Goal: Information Seeking & Learning: Learn about a topic

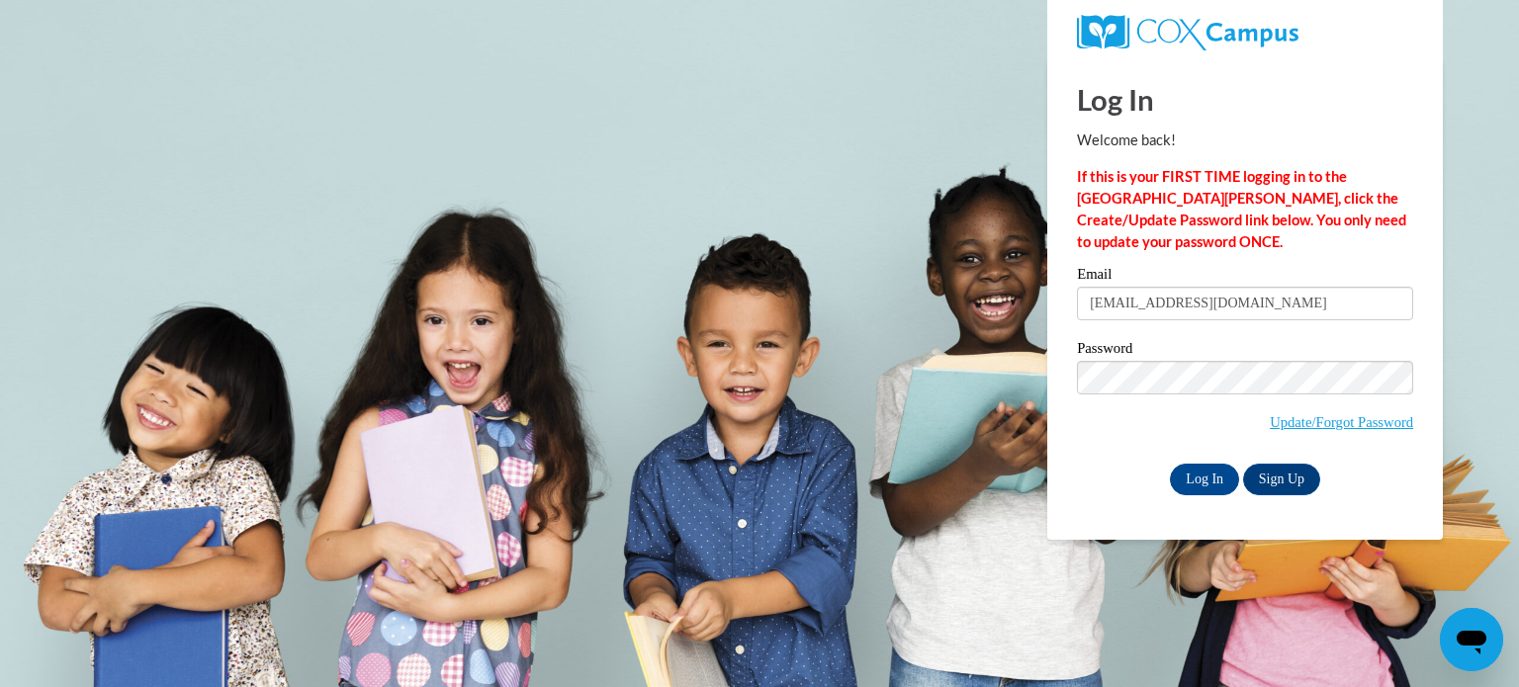
type input "[EMAIL_ADDRESS][DOMAIN_NAME]"
click at [1199, 481] on input "Log In" at bounding box center [1204, 480] width 69 height 32
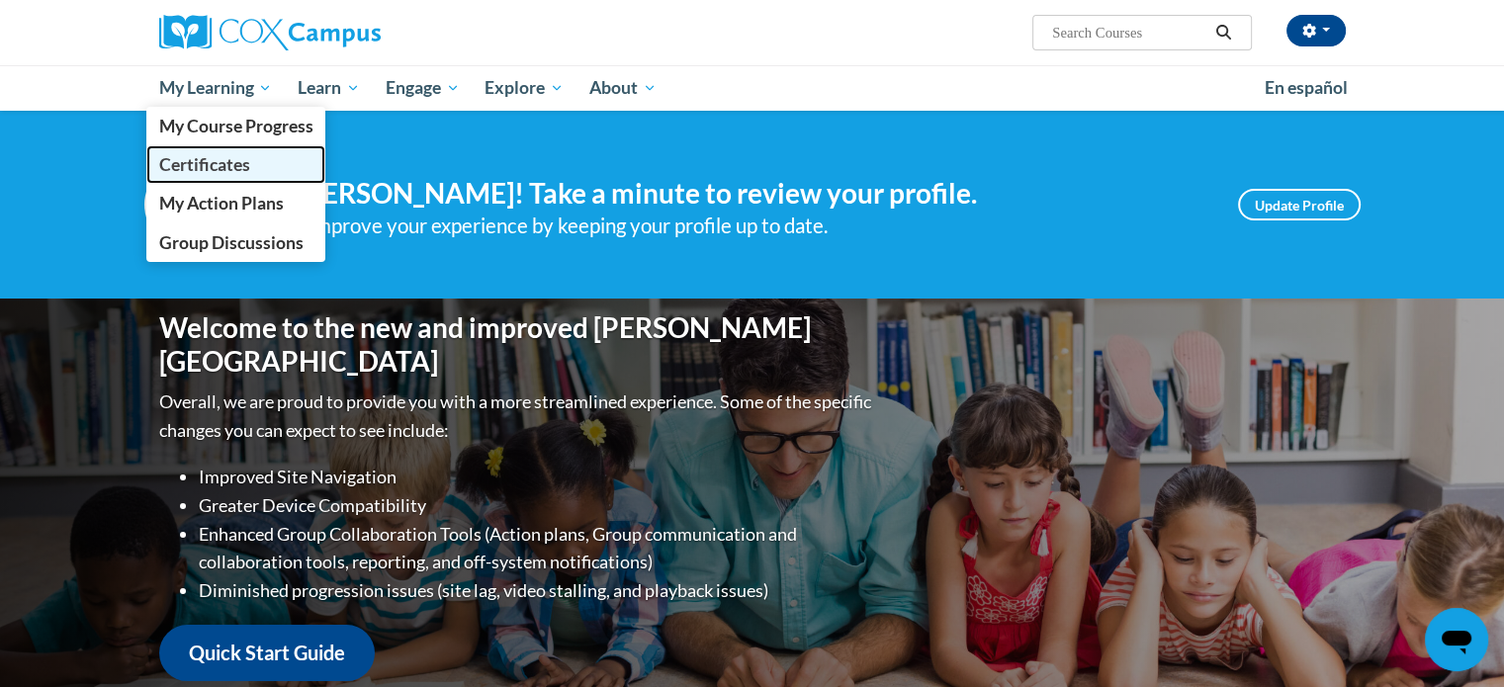
click at [226, 165] on span "Certificates" at bounding box center [203, 164] width 91 height 21
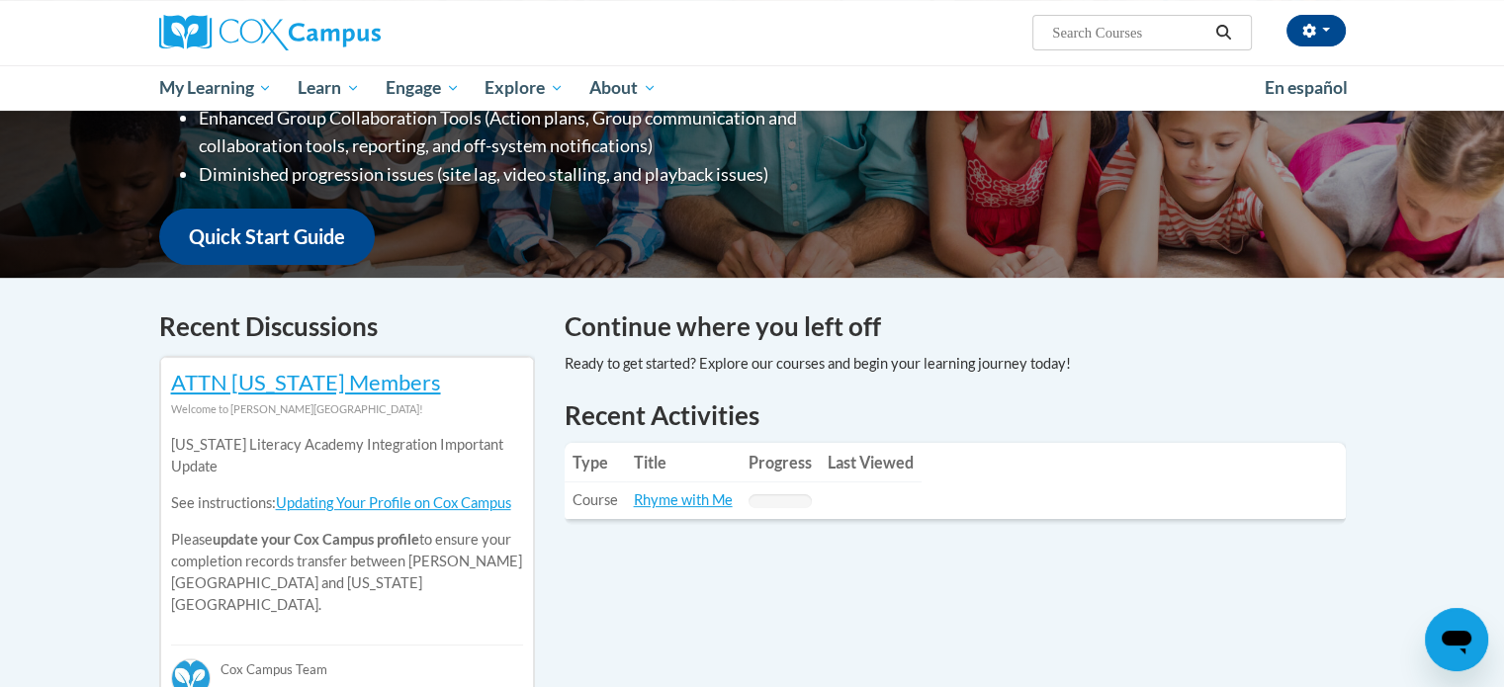
scroll to position [396, 0]
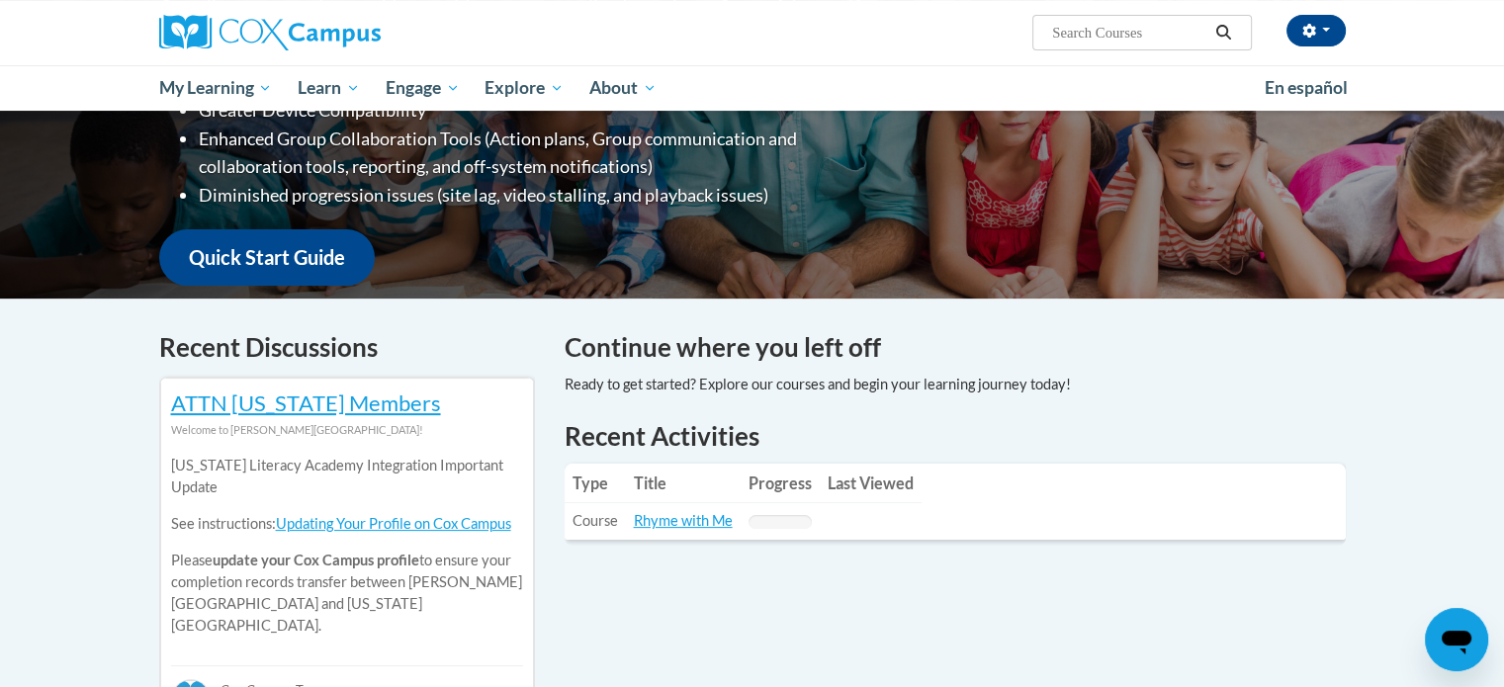
click at [1195, 35] on input "Search..." at bounding box center [1129, 33] width 158 height 24
click at [1158, 33] on input "Search..." at bounding box center [1129, 33] width 158 height 24
type input "meaningful conversations"
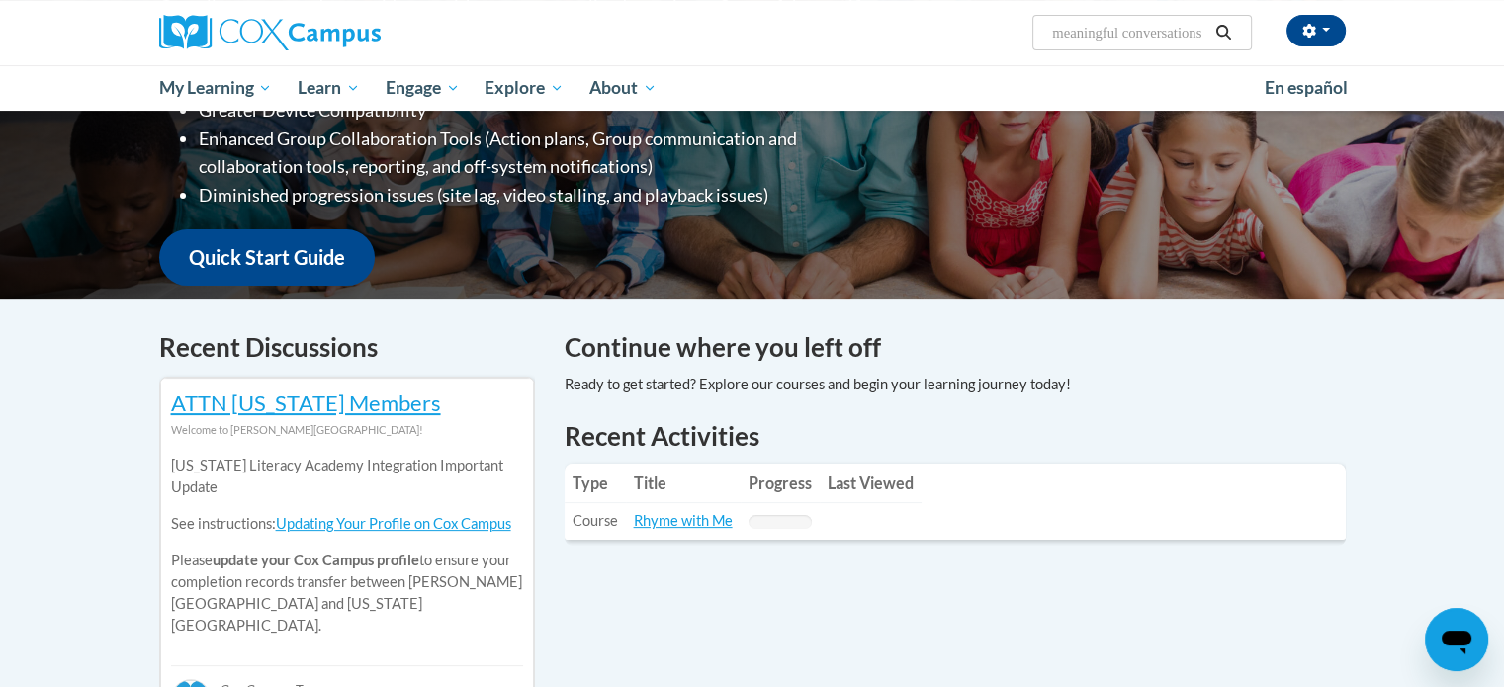
click at [1225, 28] on icon "Search" at bounding box center [1223, 32] width 18 height 15
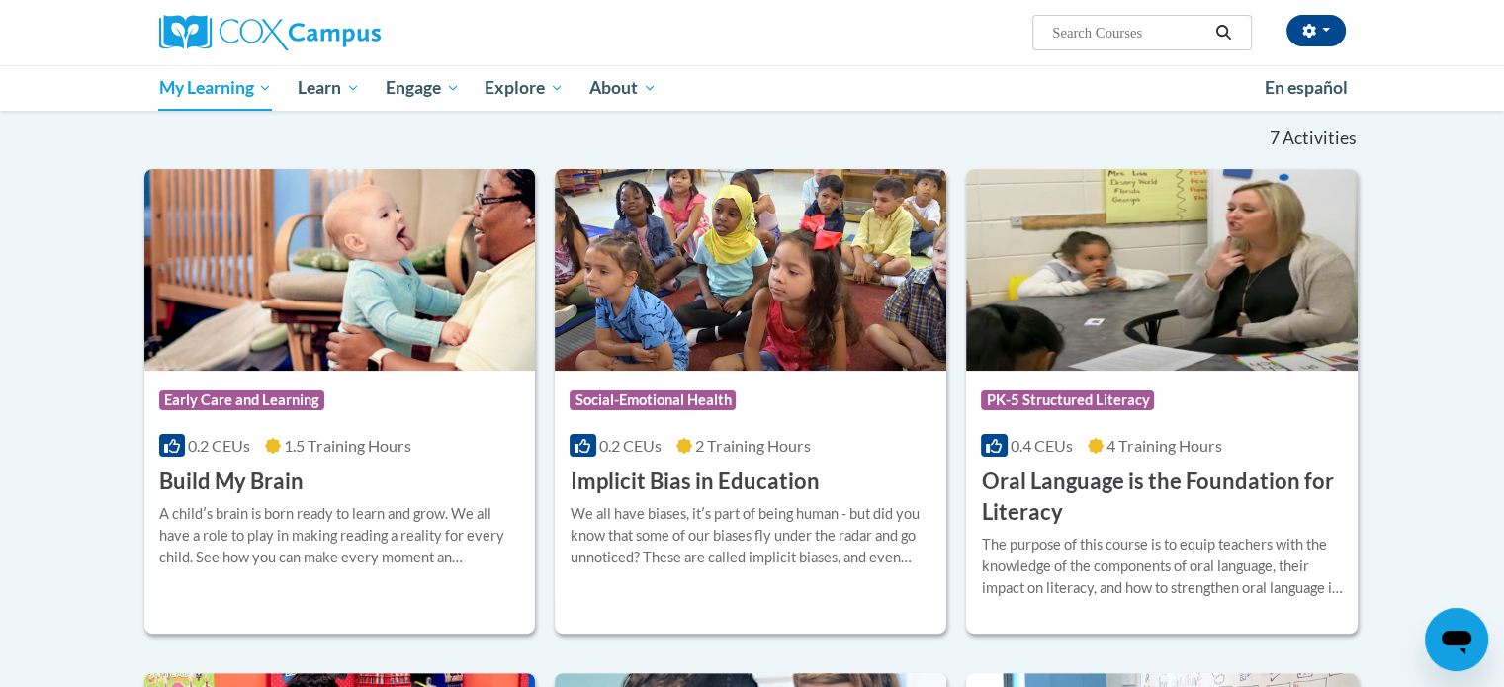
scroll to position [297, 0]
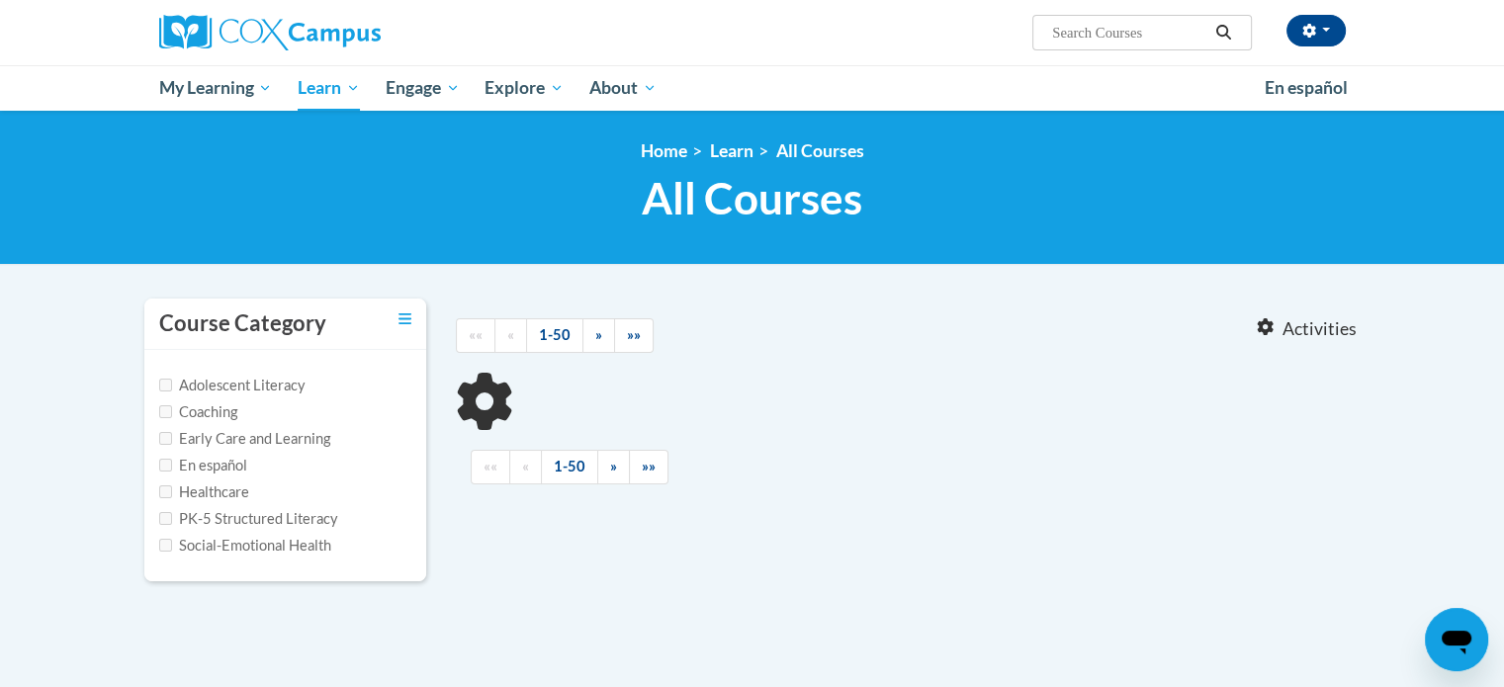
type input "meaningful conversations"
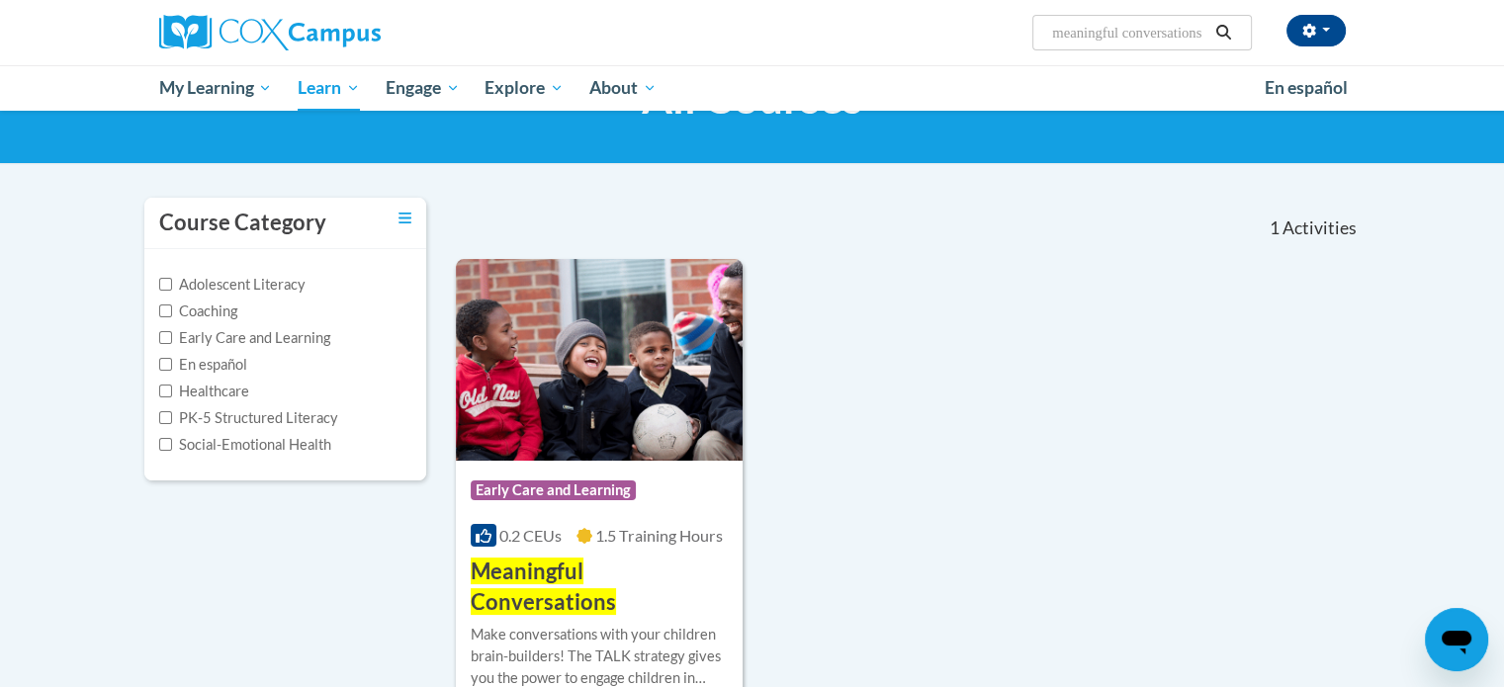
scroll to position [99, 0]
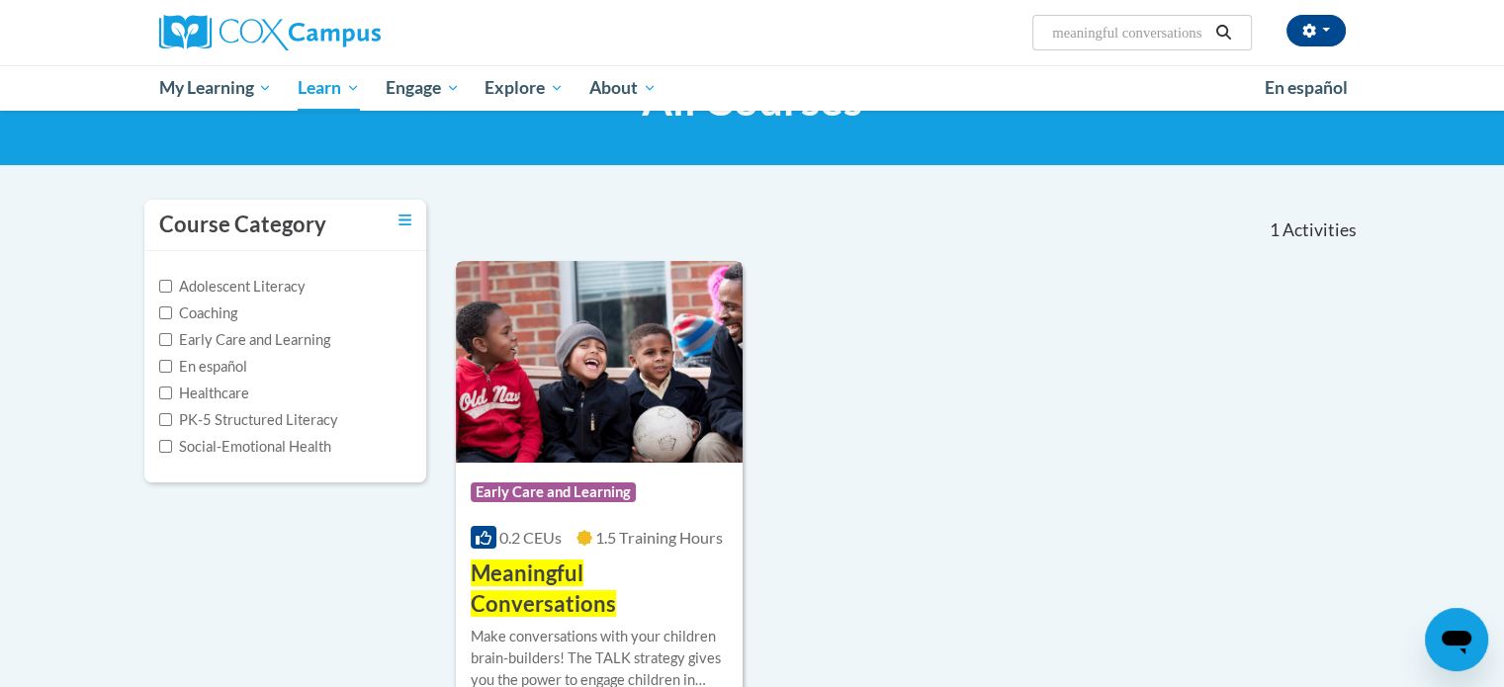
click at [603, 418] on img at bounding box center [600, 362] width 288 height 202
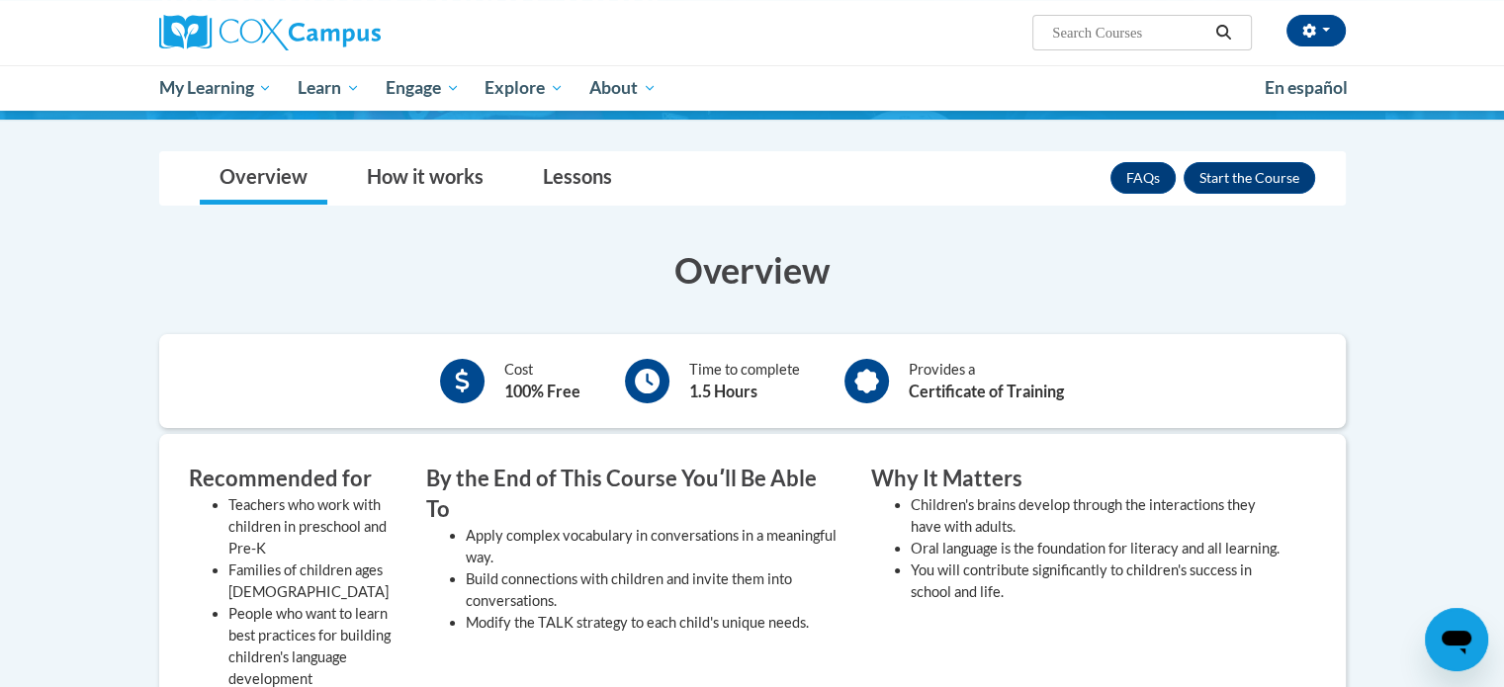
scroll to position [198, 0]
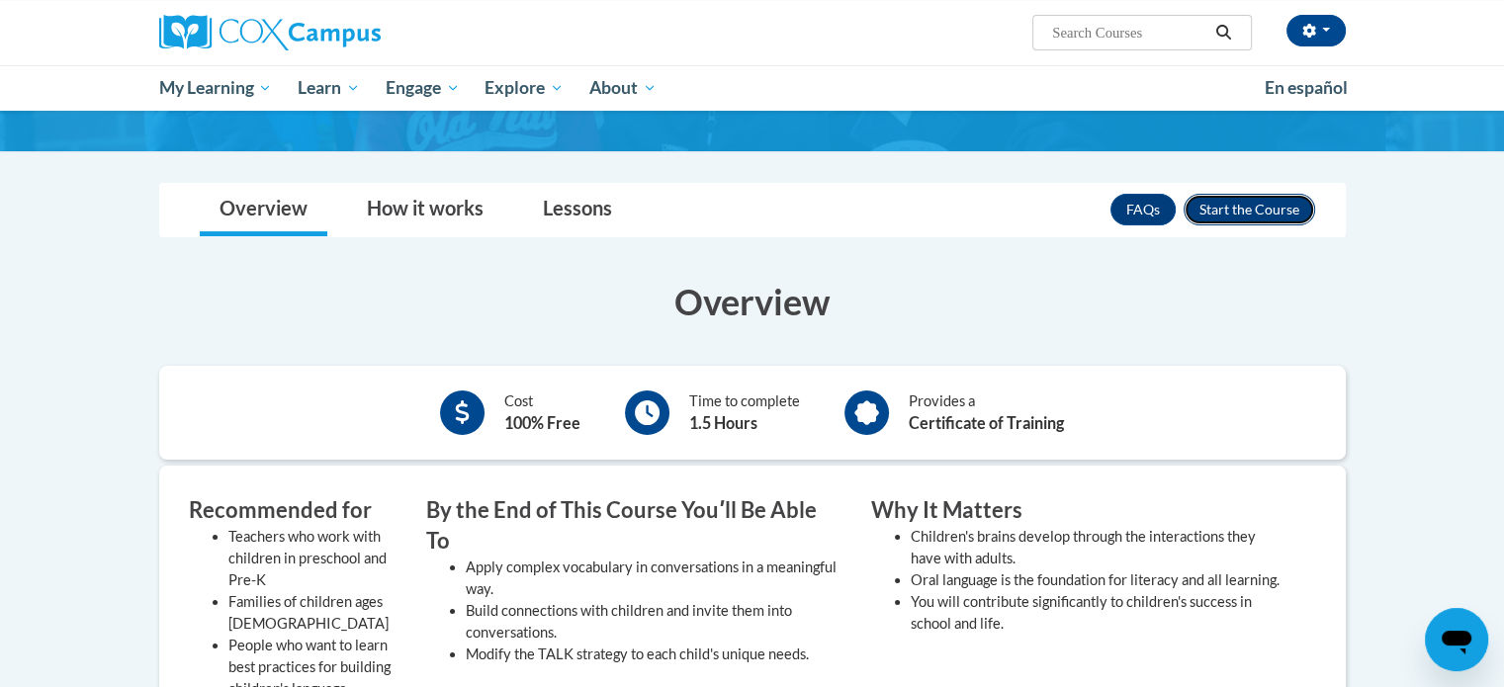
click at [1253, 217] on button "Enroll" at bounding box center [1250, 210] width 132 height 32
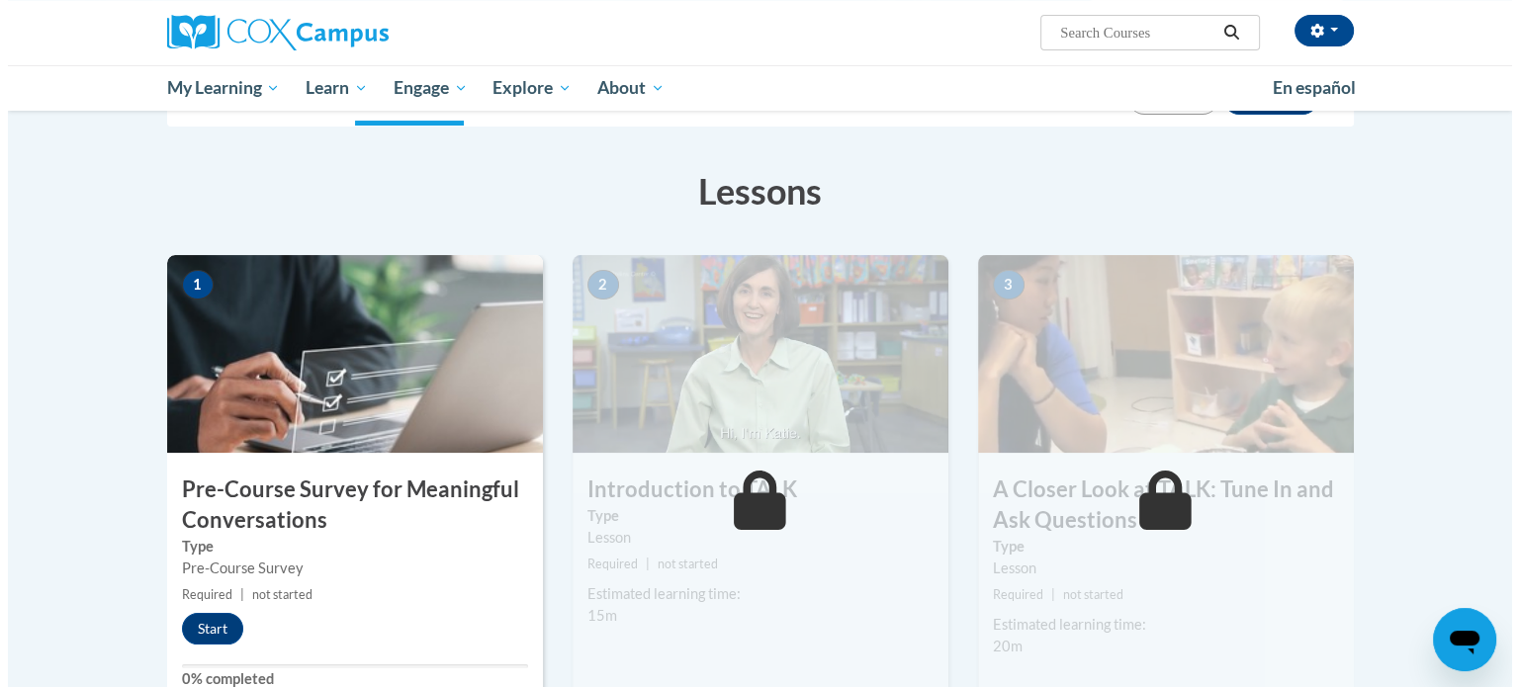
scroll to position [297, 0]
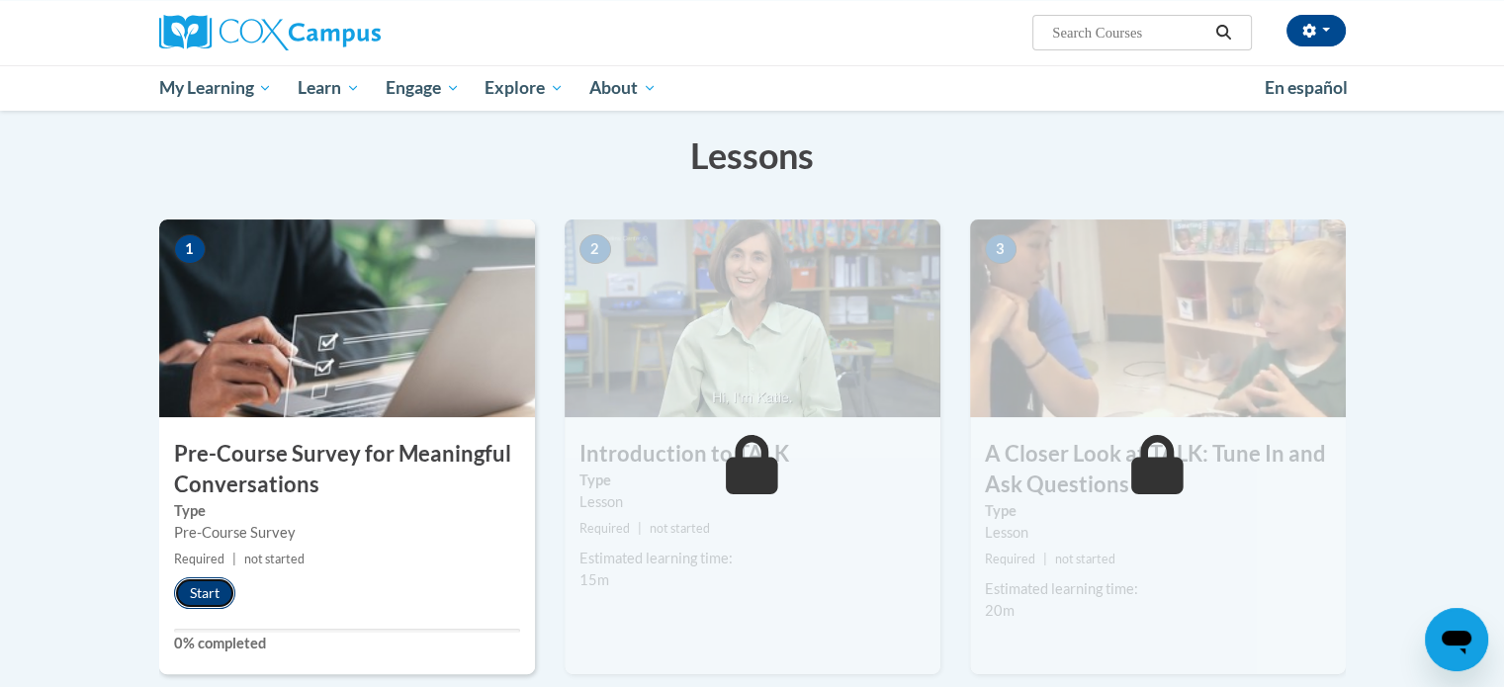
click at [219, 596] on button "Start" at bounding box center [204, 594] width 61 height 32
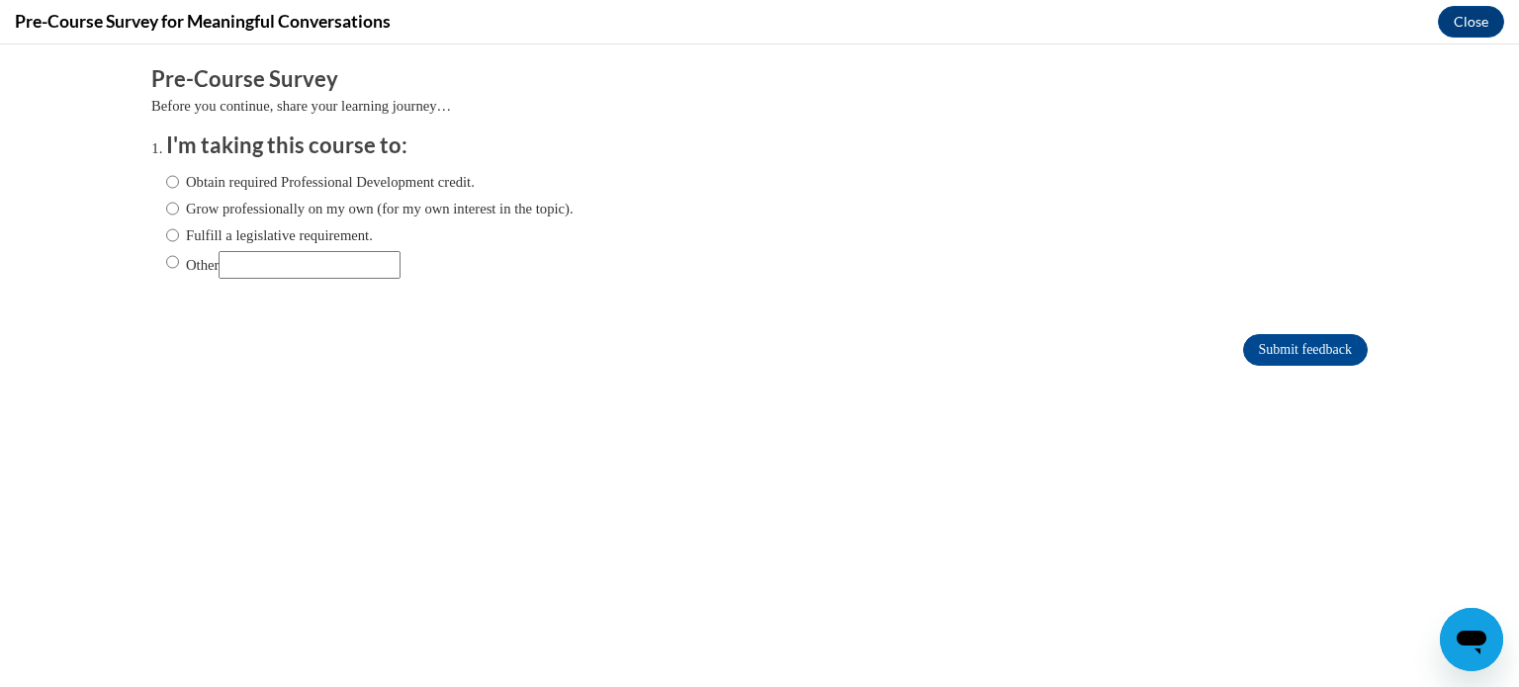
scroll to position [0, 0]
click at [166, 180] on input "Obtain required Professional Development credit." at bounding box center [172, 182] width 13 height 22
radio input "true"
click at [1314, 347] on input "Submit feedback" at bounding box center [1305, 350] width 125 height 32
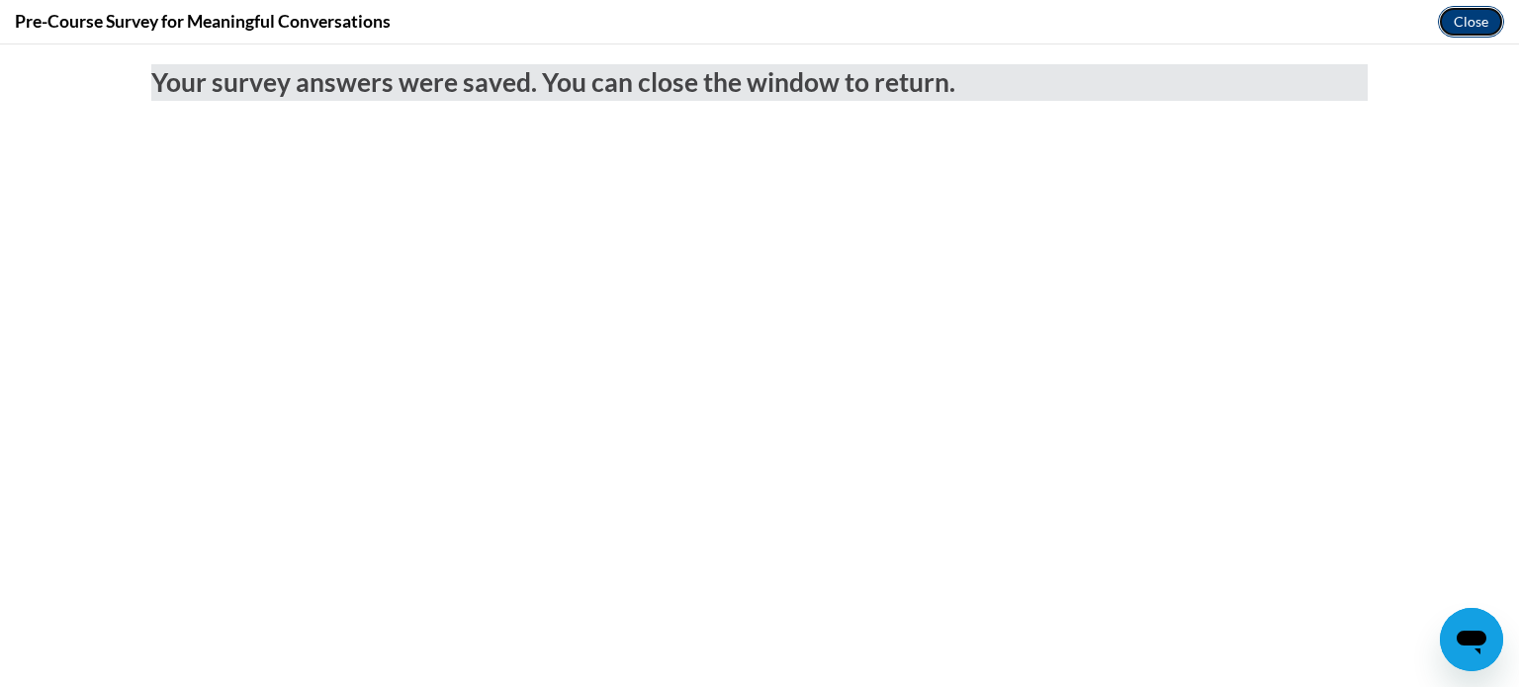
click at [1473, 19] on button "Close" at bounding box center [1471, 22] width 66 height 32
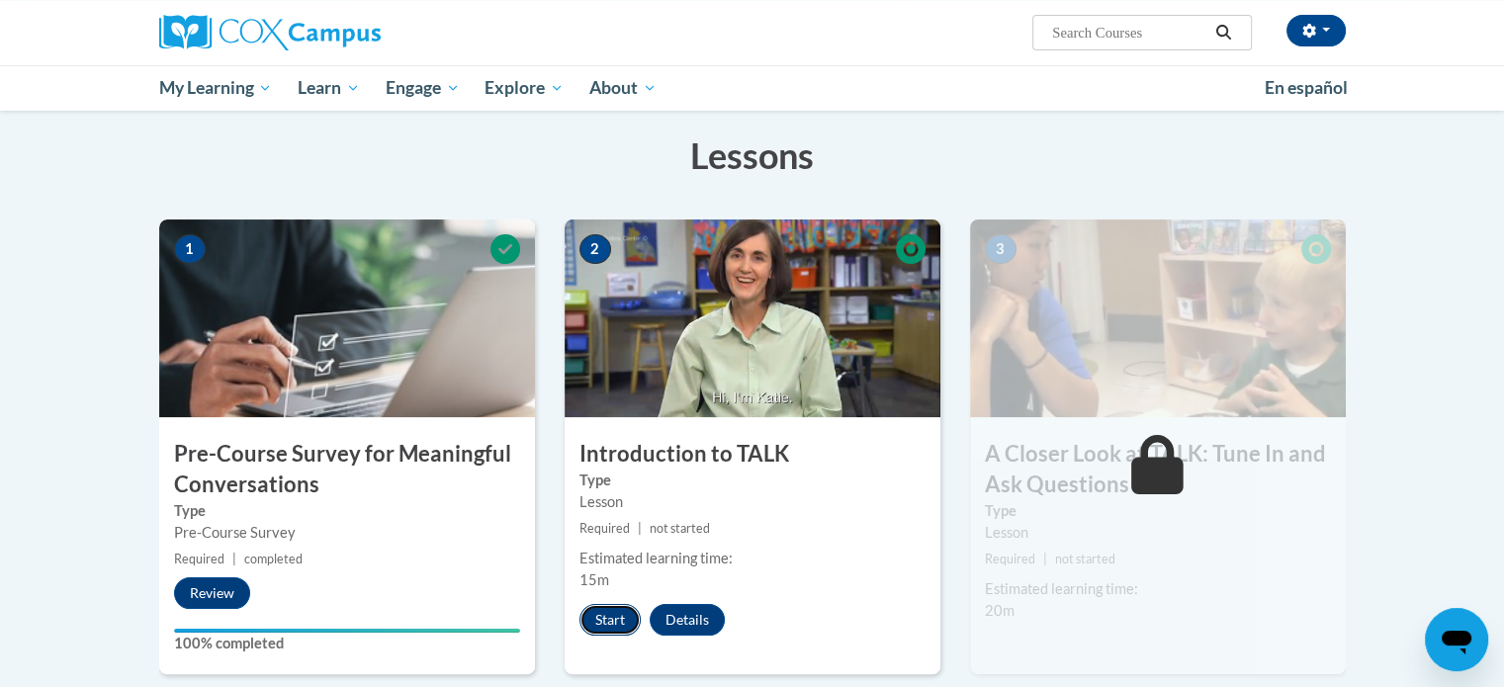
click at [605, 612] on button "Start" at bounding box center [610, 620] width 61 height 32
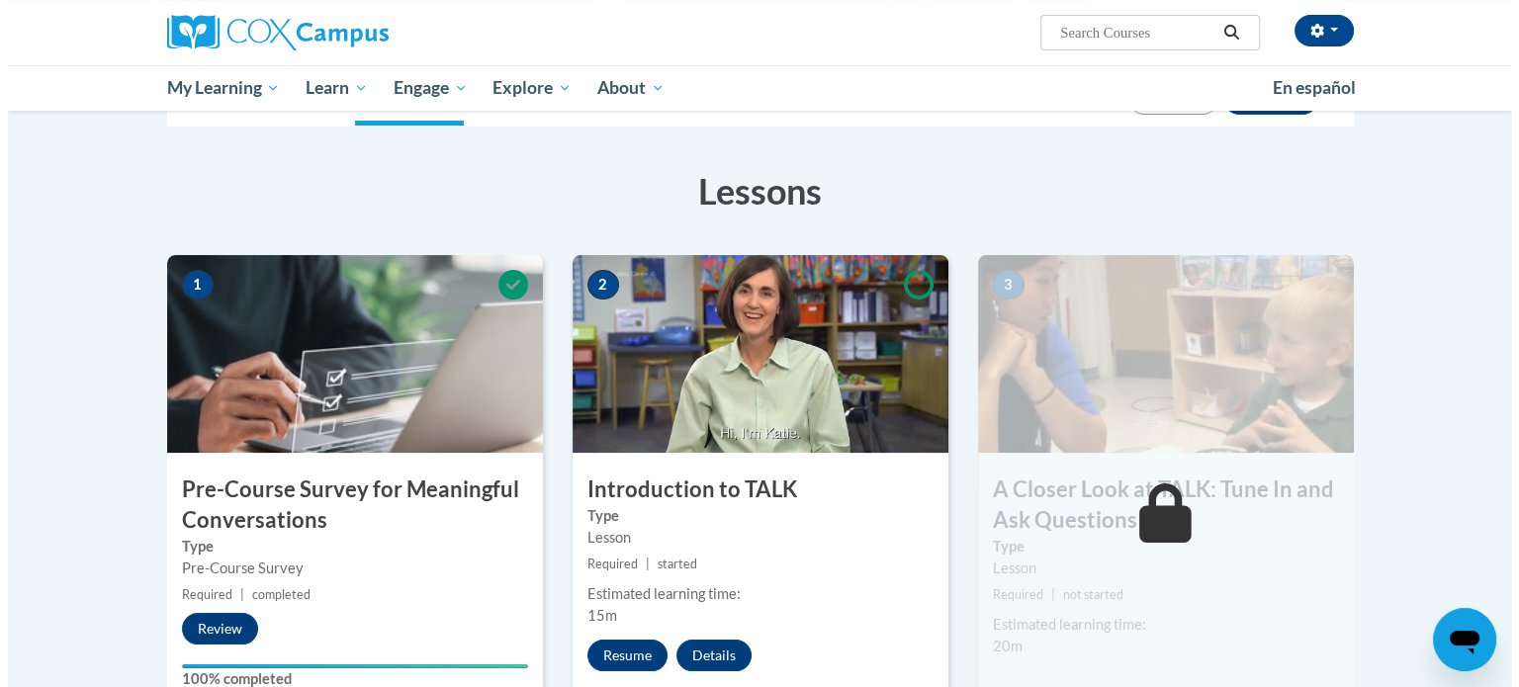
scroll to position [297, 0]
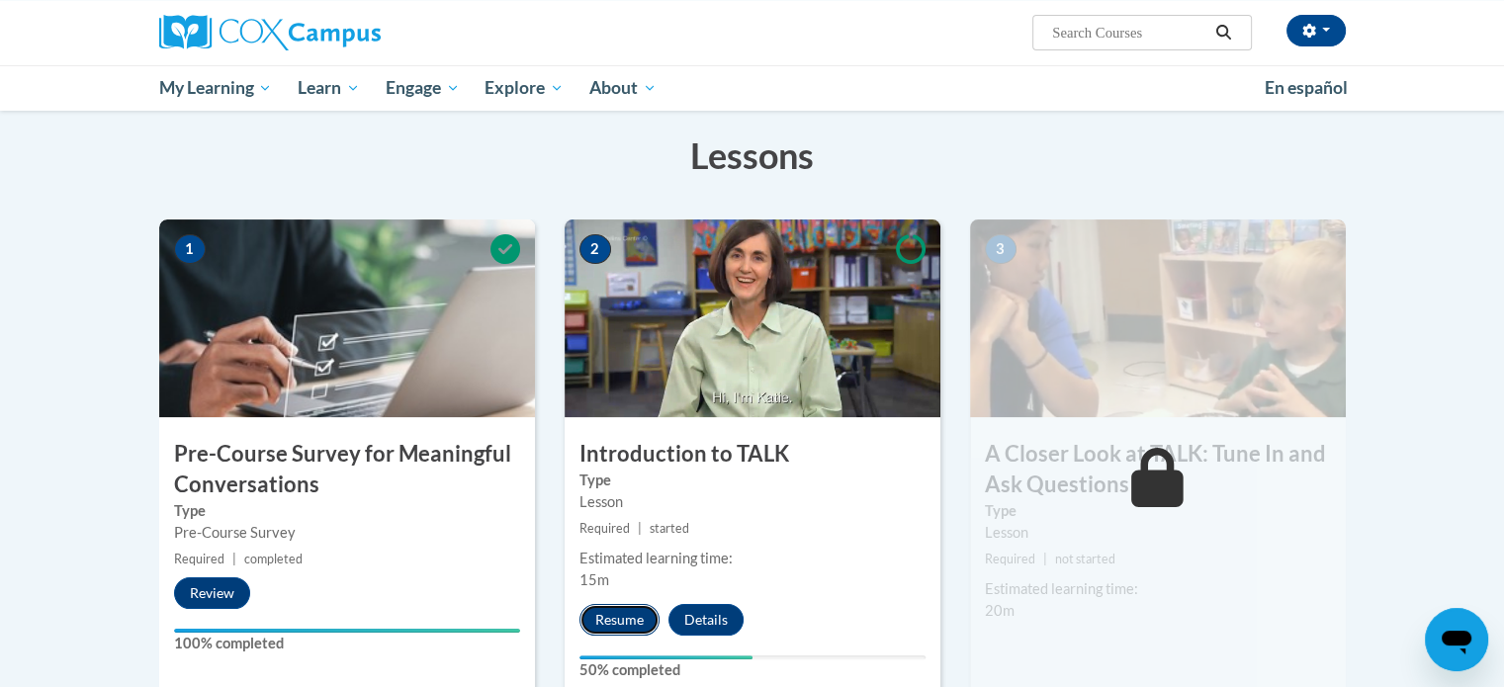
click at [625, 615] on button "Resume" at bounding box center [620, 620] width 80 height 32
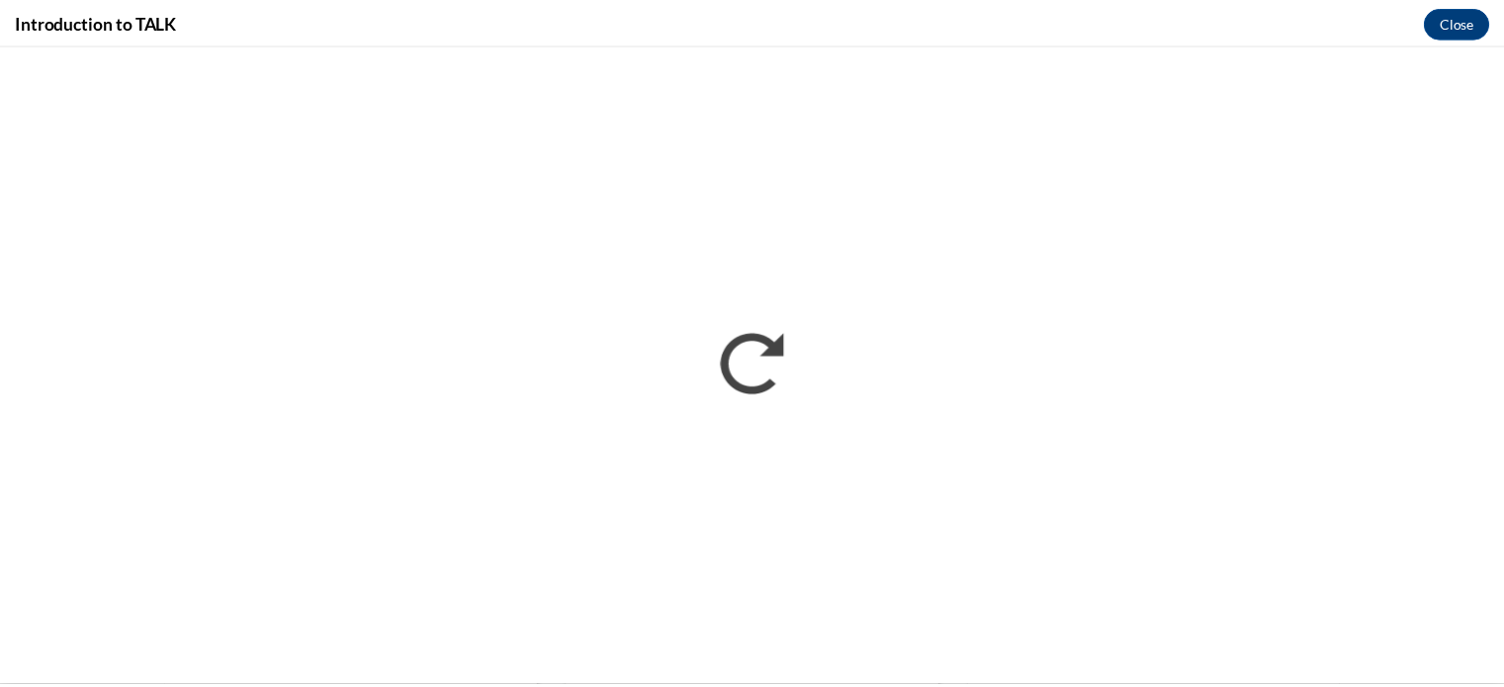
scroll to position [0, 0]
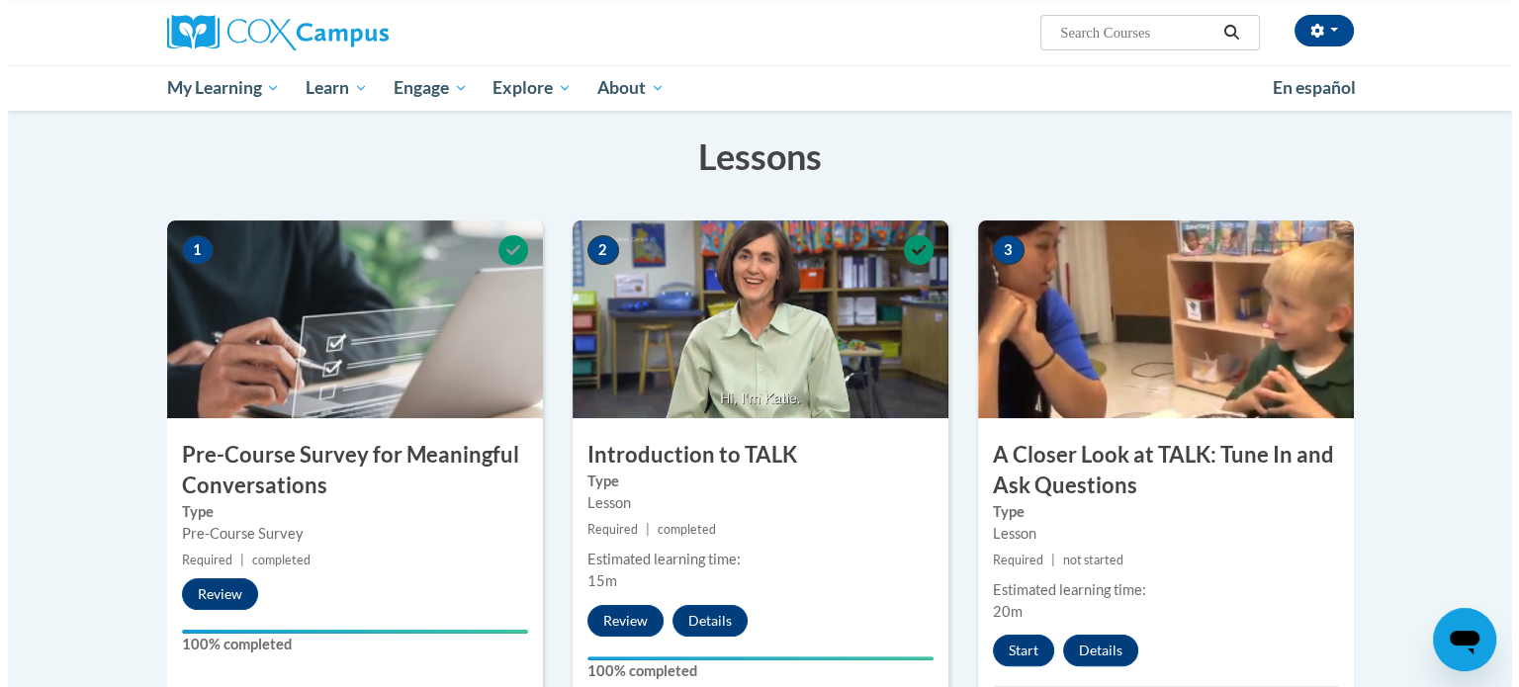
scroll to position [297, 0]
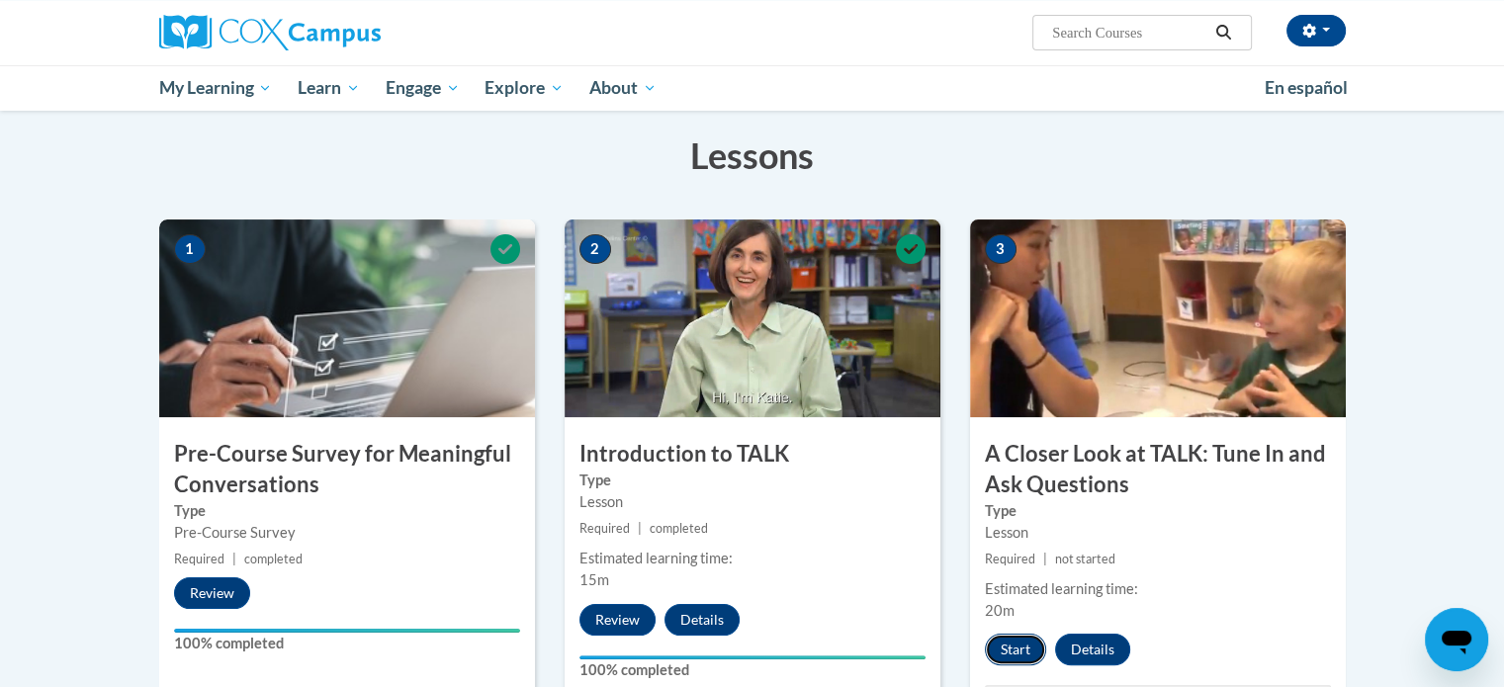
click at [1016, 646] on button "Start" at bounding box center [1015, 650] width 61 height 32
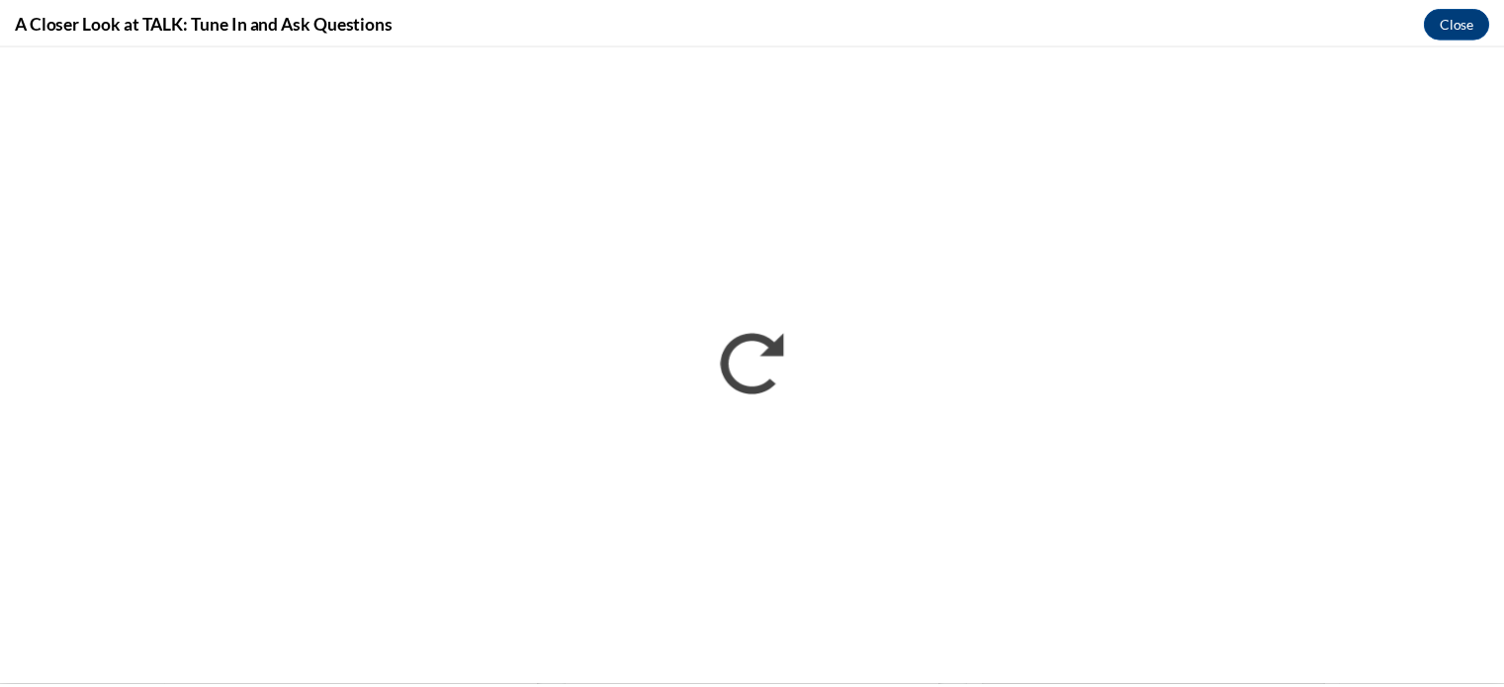
scroll to position [0, 0]
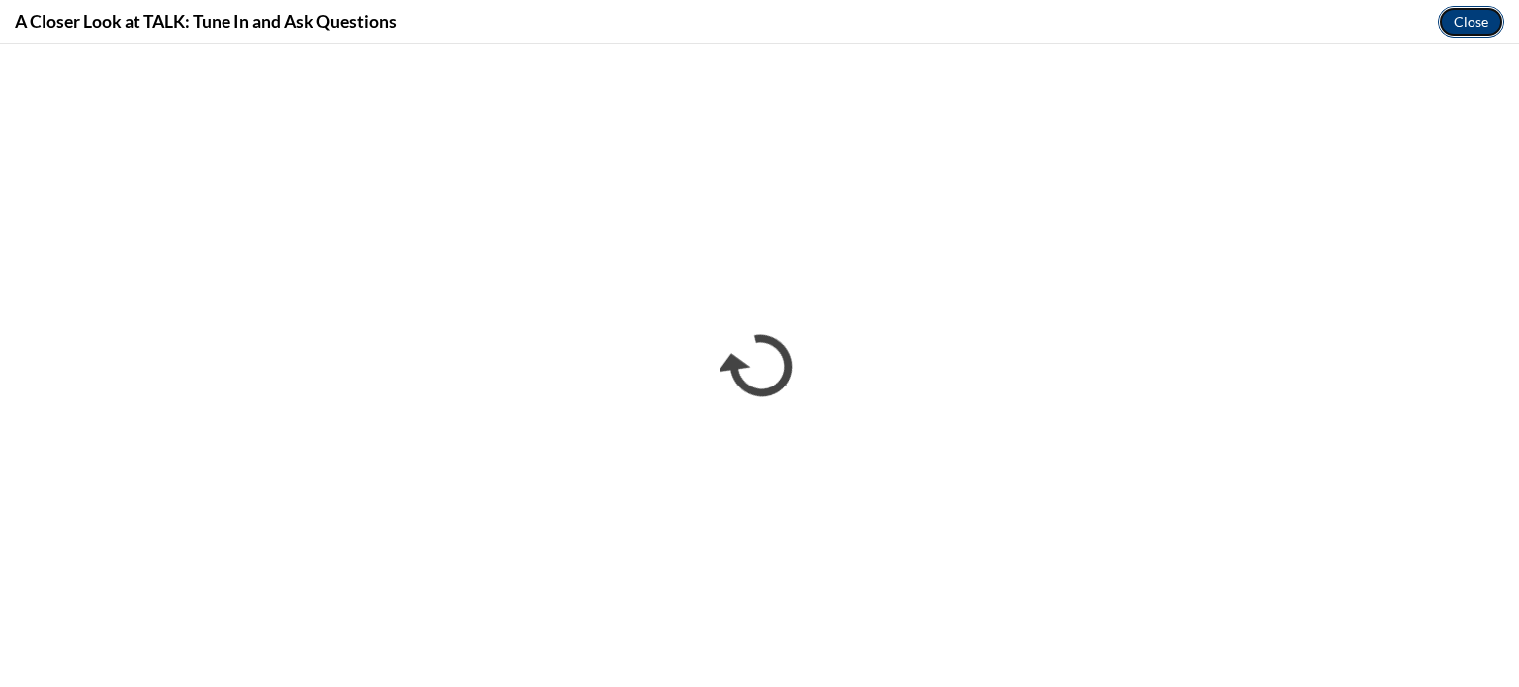
drag, startPoint x: 1455, startPoint y: 17, endPoint x: 1464, endPoint y: 3, distance: 16.5
click at [1455, 17] on button "Close" at bounding box center [1471, 22] width 66 height 32
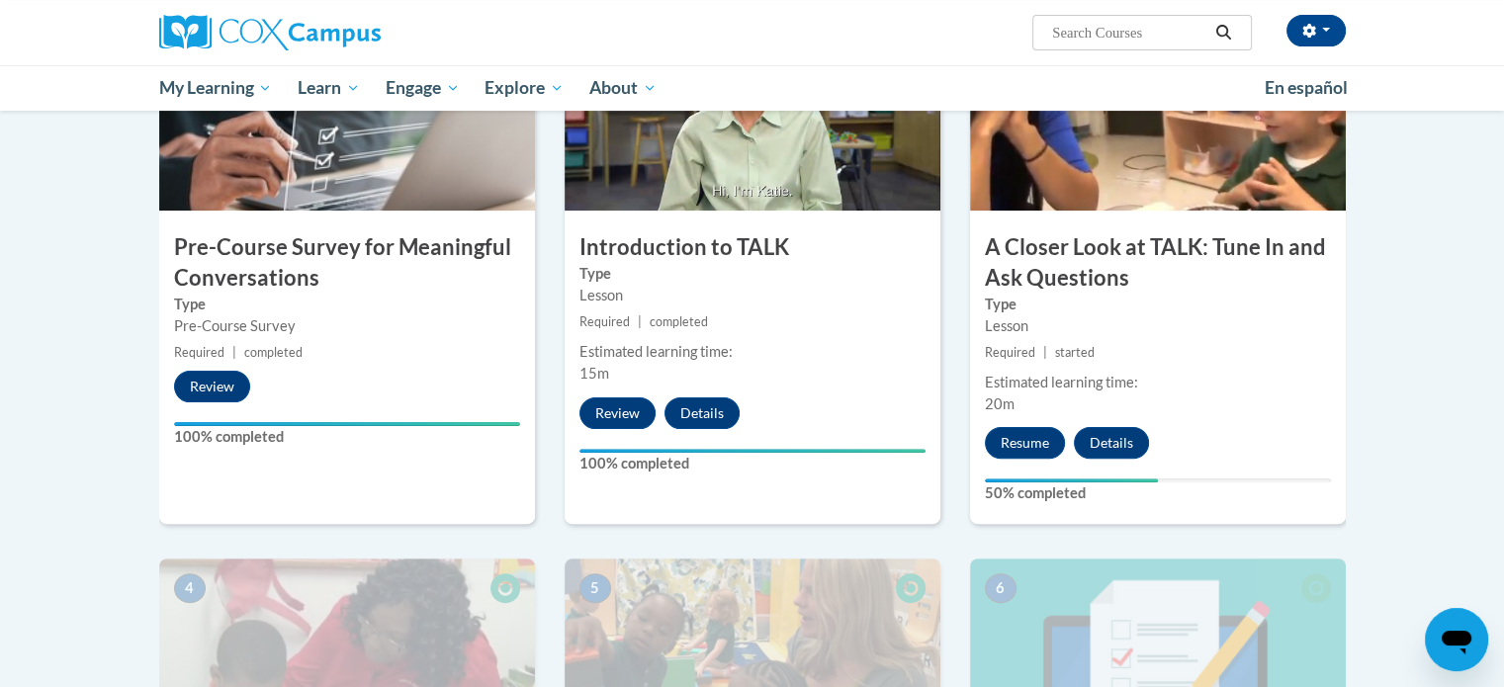
scroll to position [494, 0]
